Goal: Transaction & Acquisition: Book appointment/travel/reservation

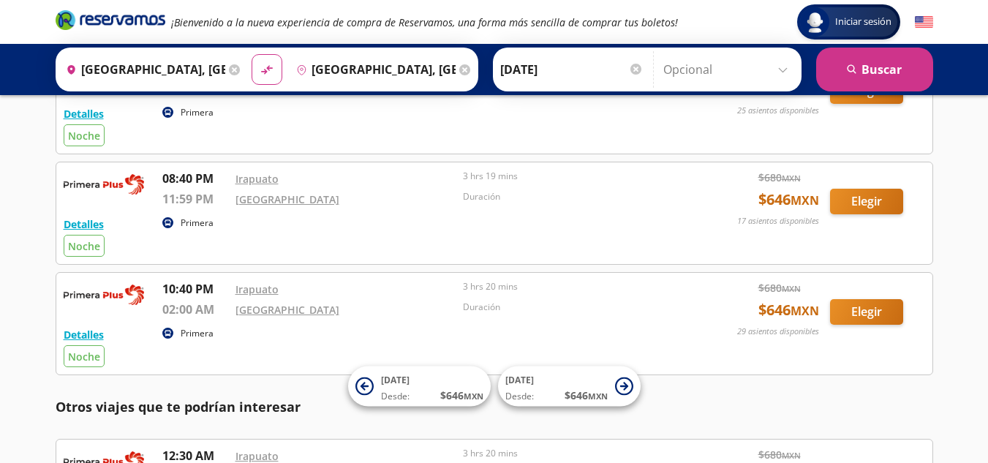
scroll to position [1298, 0]
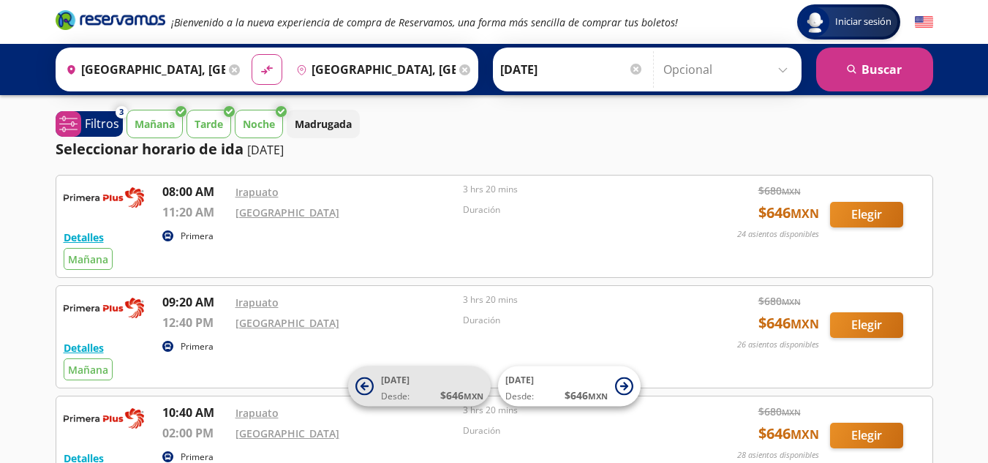
click at [364, 382] on icon at bounding box center [364, 386] width 18 height 18
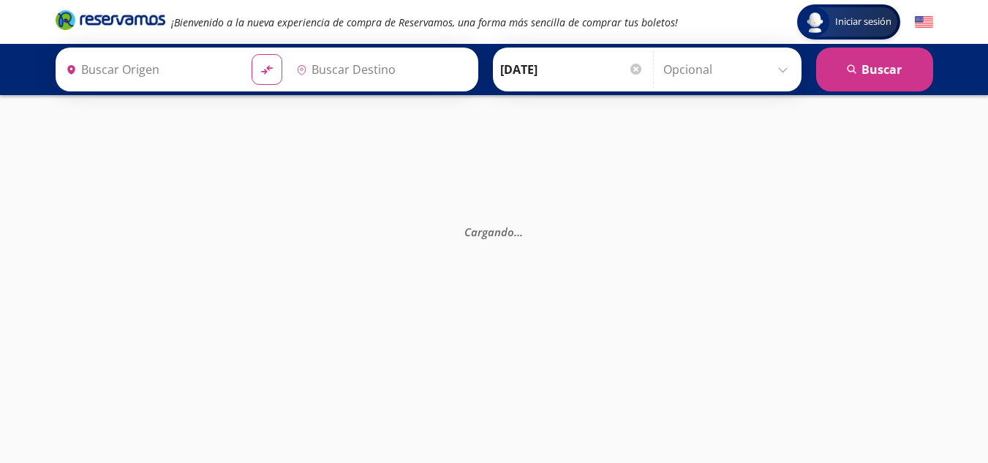
type input "[GEOGRAPHIC_DATA], [GEOGRAPHIC_DATA]"
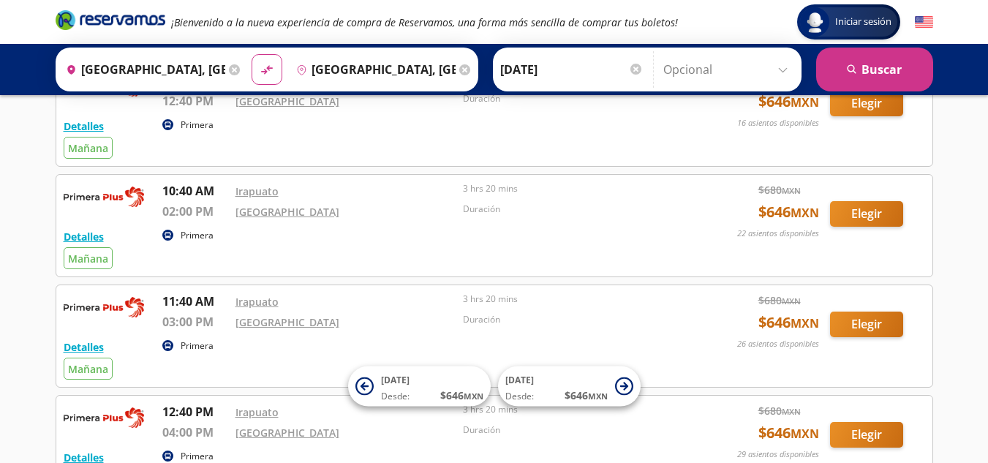
scroll to position [165, 0]
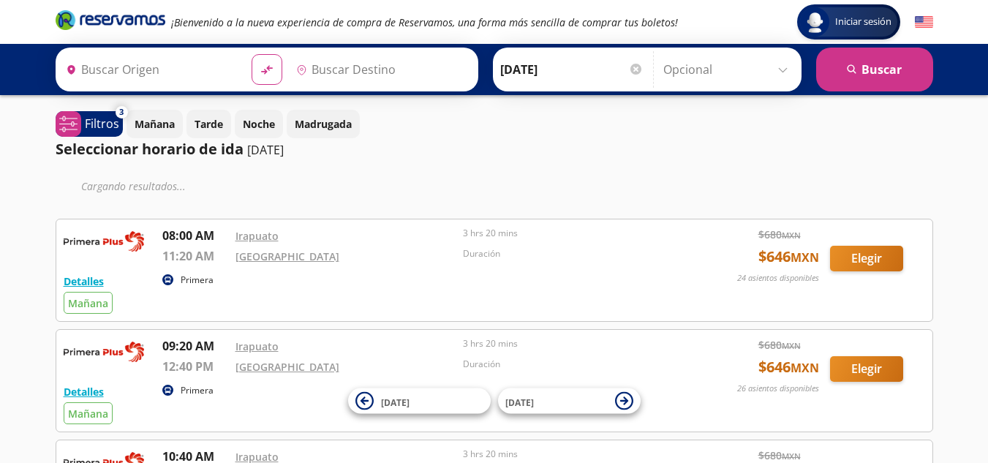
type input "[GEOGRAPHIC_DATA], [GEOGRAPHIC_DATA]"
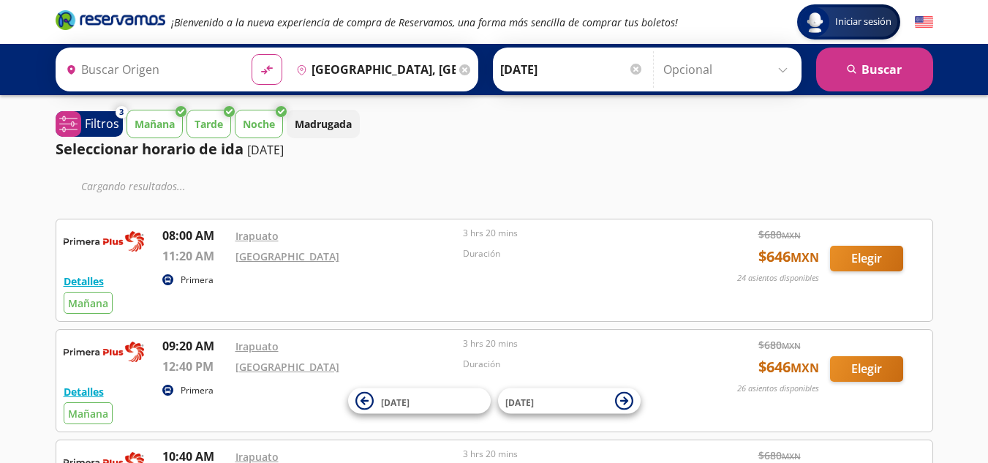
type input "[GEOGRAPHIC_DATA], [GEOGRAPHIC_DATA]"
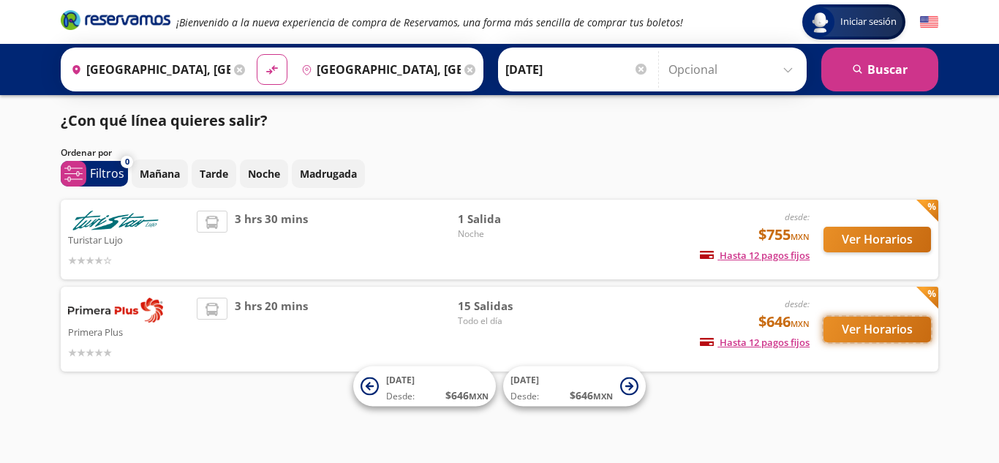
click at [900, 336] on button "Ver Horarios" at bounding box center [878, 330] width 108 height 26
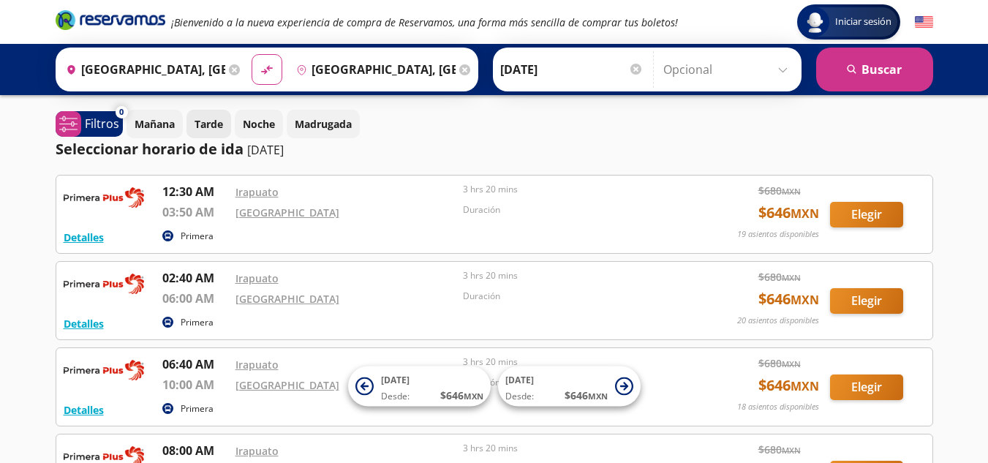
click at [209, 133] on button "Tarde" at bounding box center [209, 124] width 45 height 29
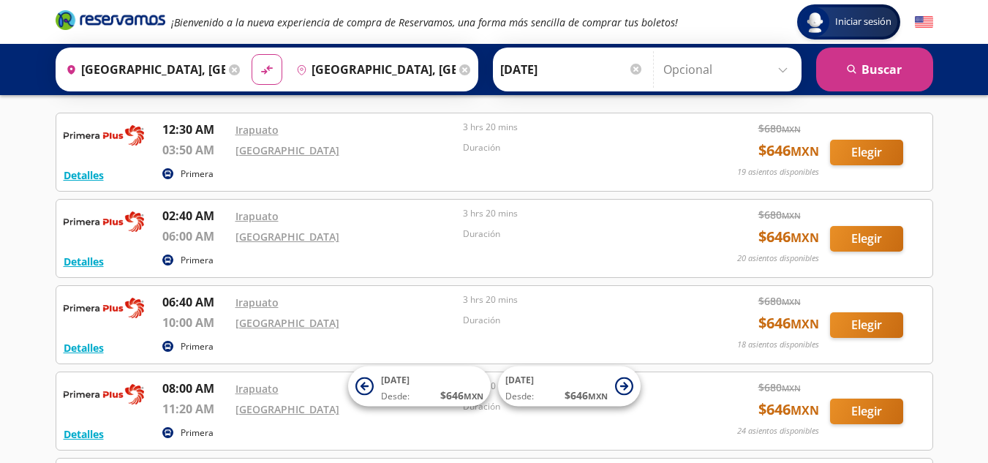
scroll to position [750, 0]
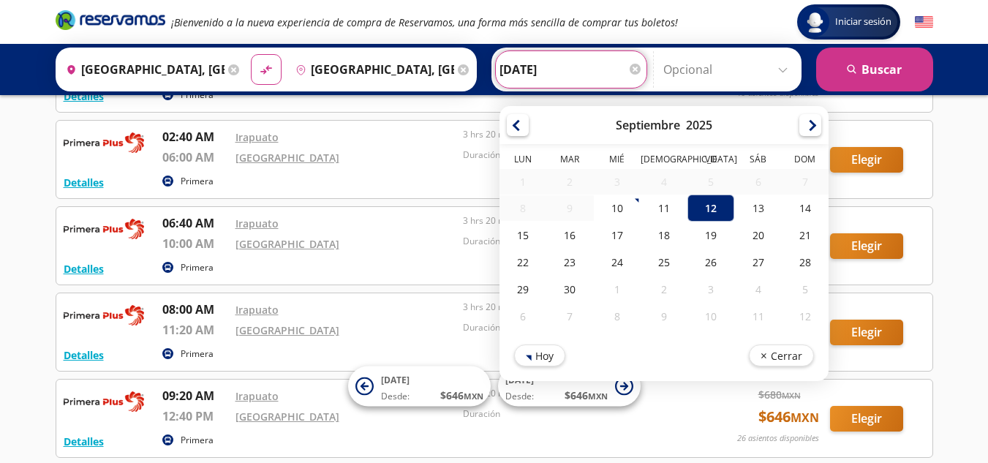
click at [556, 83] on input "[DATE]" at bounding box center [571, 69] width 143 height 37
click at [765, 219] on div "13" at bounding box center [757, 208] width 47 height 27
type input "13-Sep-25"
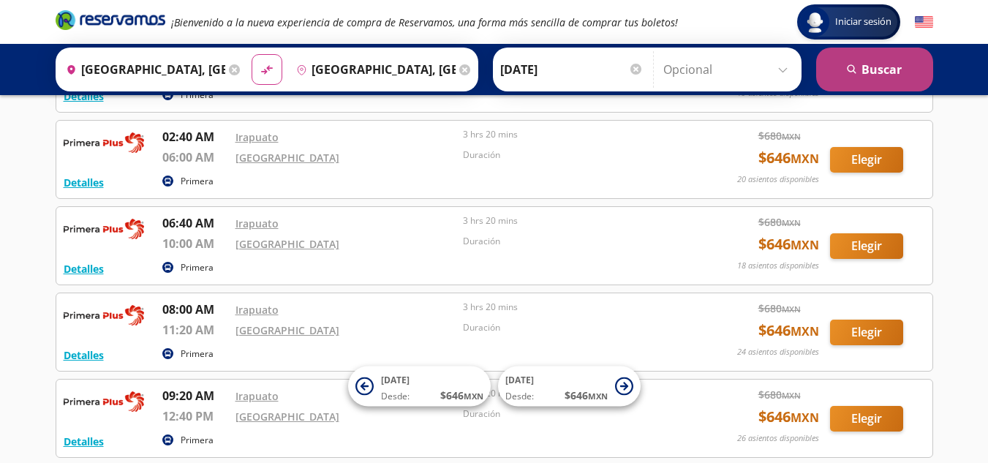
click at [869, 72] on button "search Buscar" at bounding box center [874, 70] width 117 height 44
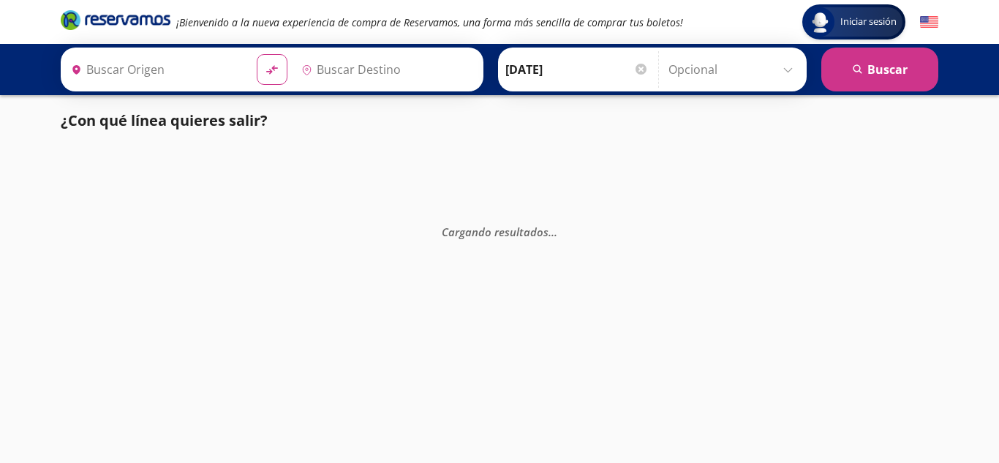
type input "[GEOGRAPHIC_DATA], [GEOGRAPHIC_DATA]"
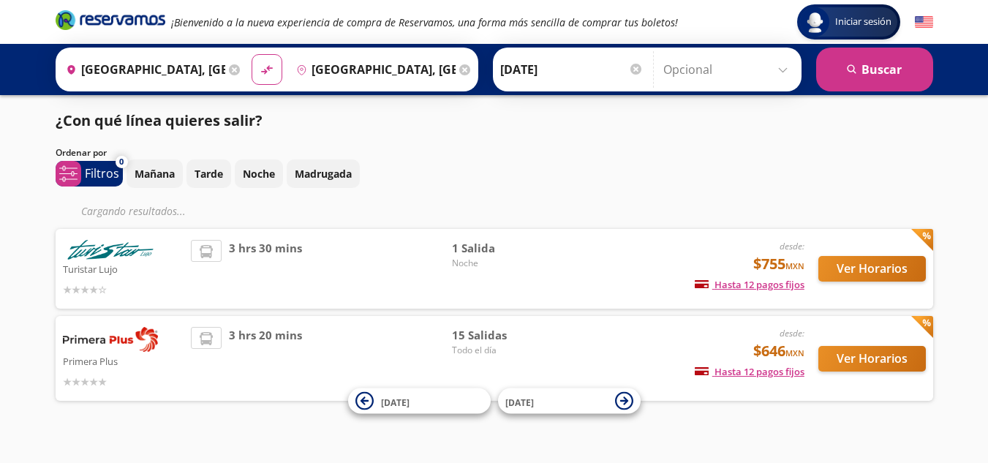
scroll to position [18, 0]
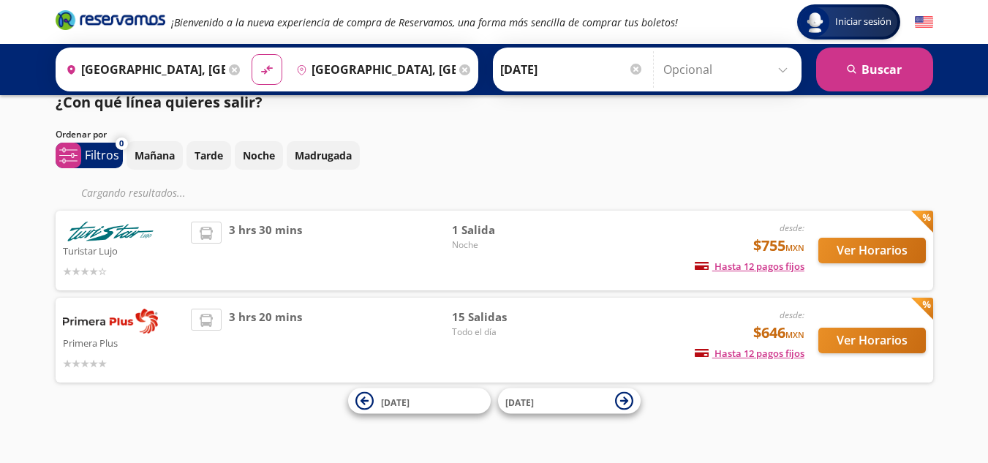
click at [844, 324] on div "Ver Horarios" at bounding box center [865, 340] width 121 height 63
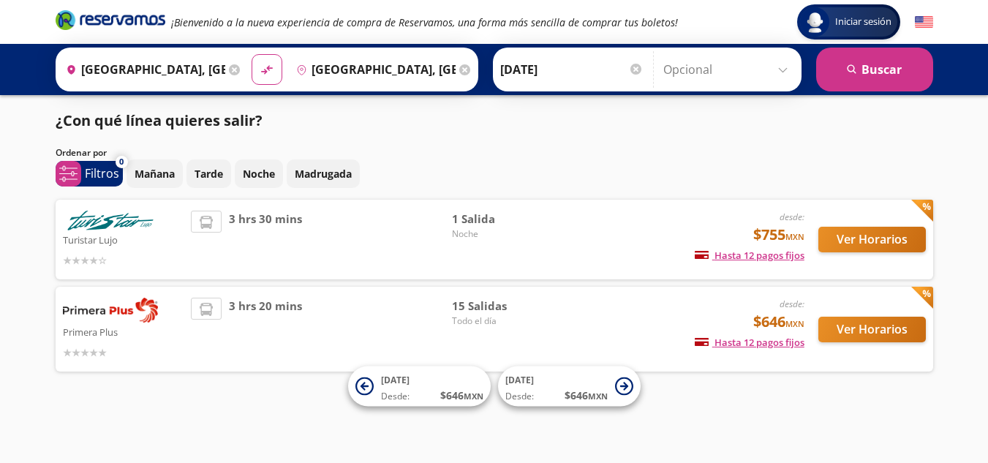
scroll to position [0, 0]
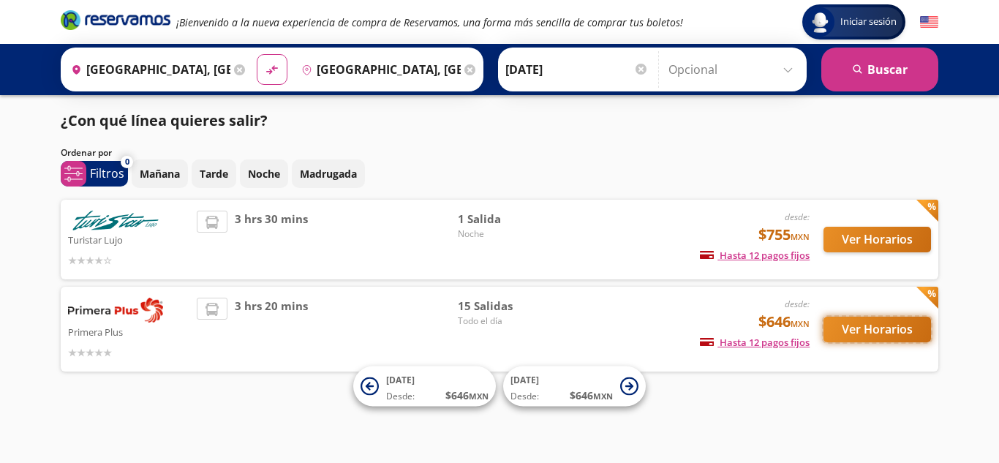
click at [886, 327] on button "Ver Horarios" at bounding box center [878, 330] width 108 height 26
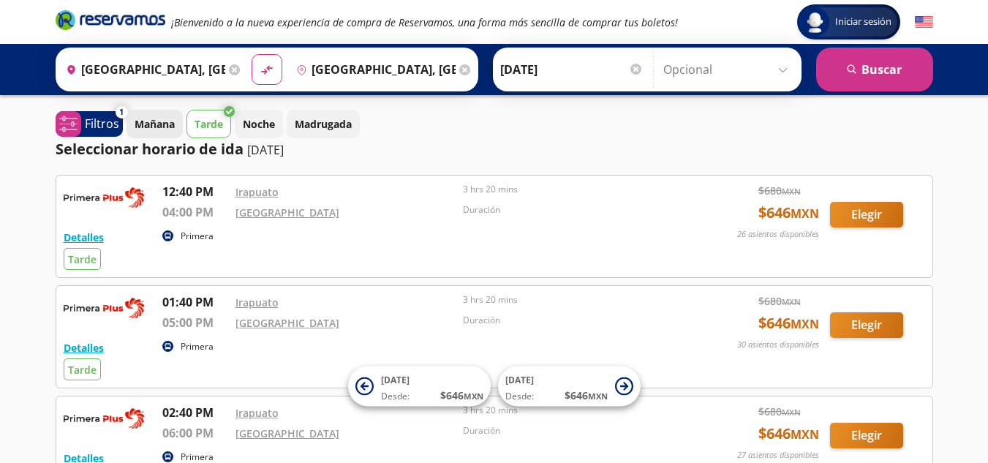
click at [151, 137] on button "Mañana" at bounding box center [155, 124] width 56 height 29
